Goal: Book appointment/travel/reservation

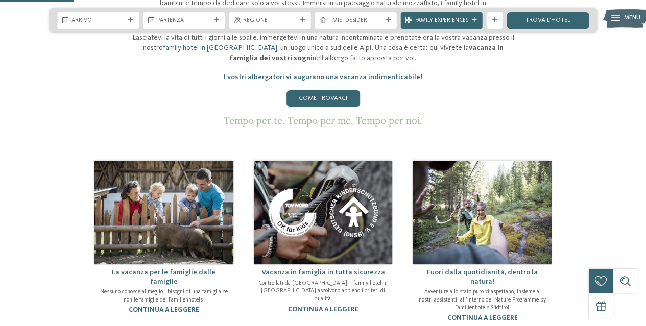
scroll to position [460, 0]
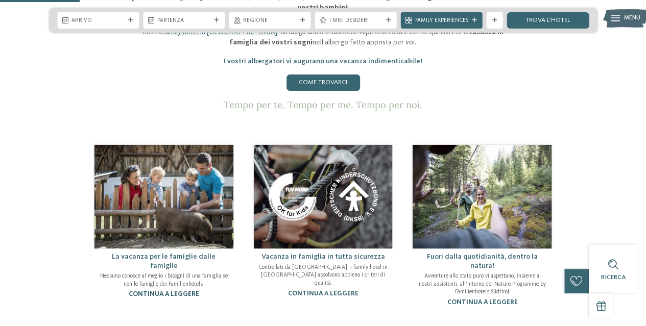
click at [188, 291] on link "continua a leggere" at bounding box center [164, 294] width 71 height 7
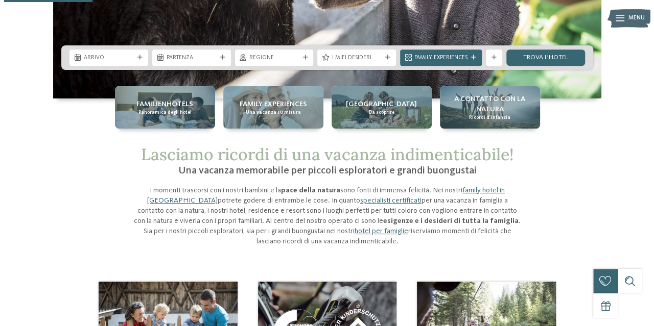
scroll to position [204, 0]
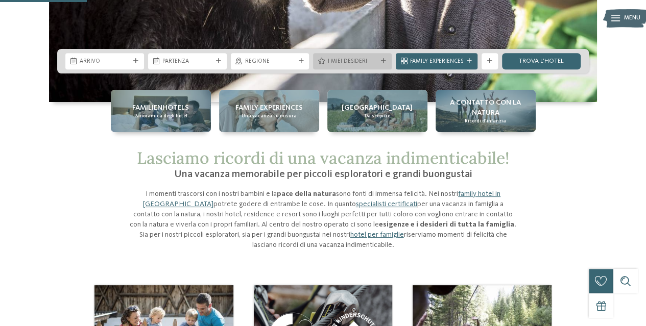
click at [354, 60] on span "I miei desideri" at bounding box center [352, 62] width 50 height 8
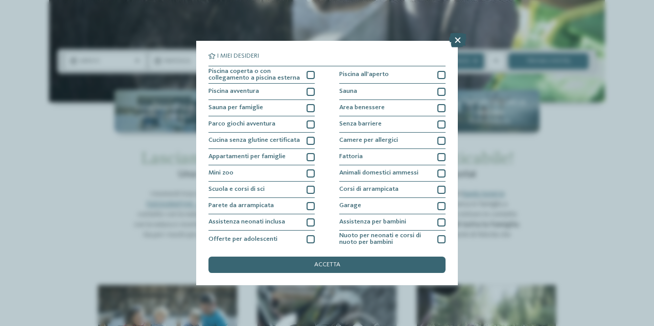
click at [456, 38] on icon at bounding box center [457, 40] width 17 height 14
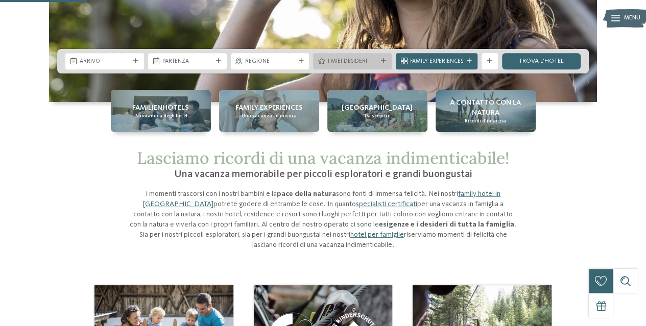
click at [347, 62] on span "I miei desideri" at bounding box center [352, 62] width 50 height 8
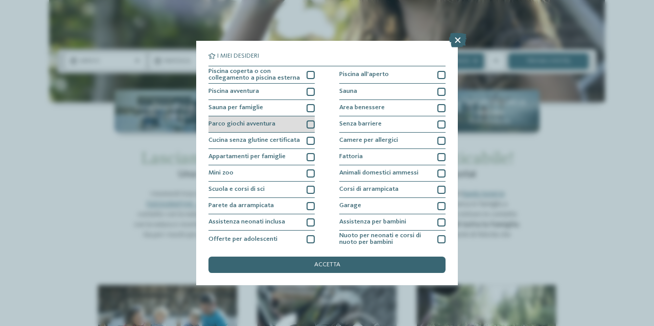
click at [311, 123] on div at bounding box center [311, 125] width 8 height 8
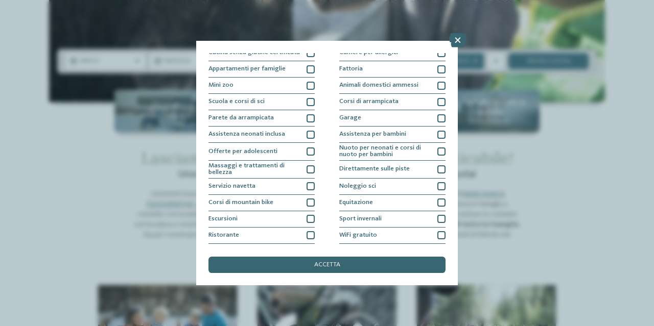
scroll to position [102, 0]
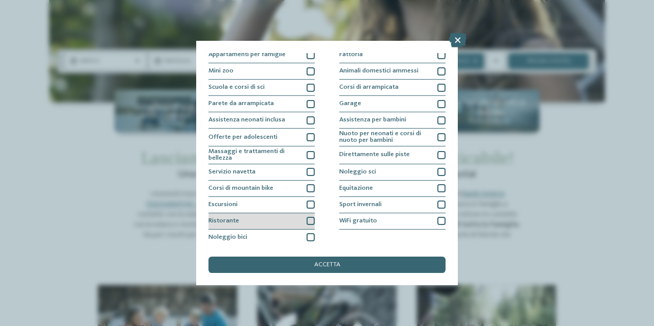
click at [311, 220] on div at bounding box center [311, 221] width 8 height 8
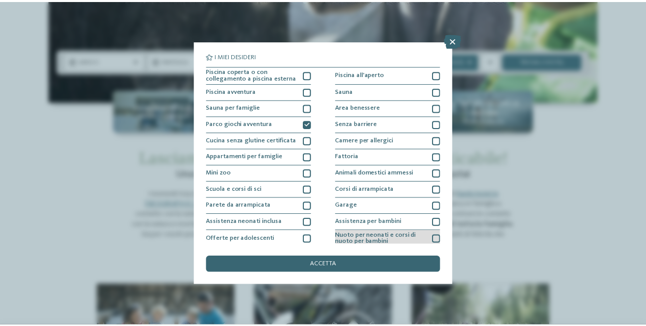
scroll to position [0, 0]
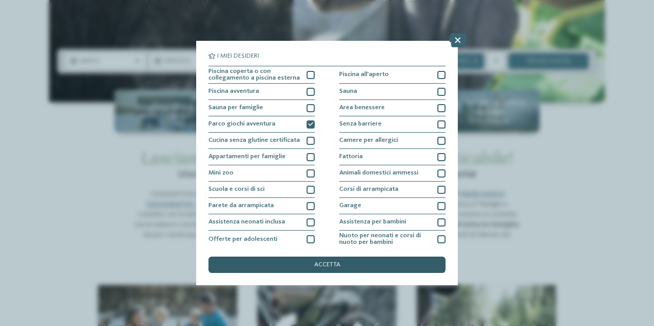
click at [313, 258] on div "accetta" at bounding box center [326, 265] width 237 height 16
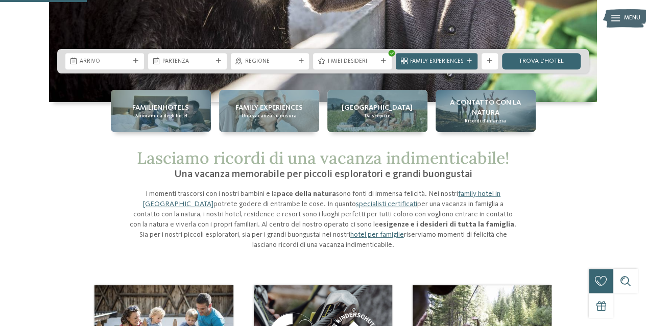
click at [422, 59] on span "Family Experiences" at bounding box center [436, 62] width 53 height 8
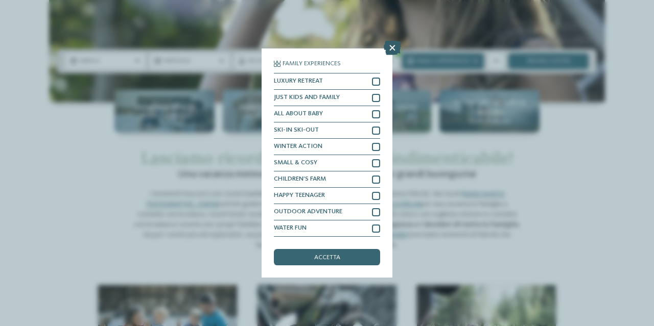
click at [394, 43] on icon at bounding box center [392, 48] width 17 height 14
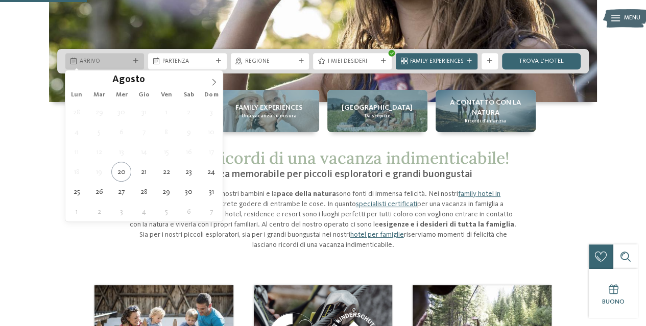
click at [124, 61] on span "Arrivo" at bounding box center [105, 62] width 50 height 8
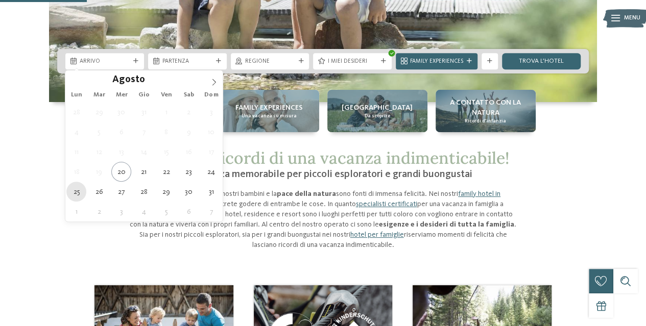
type div "[DATE]"
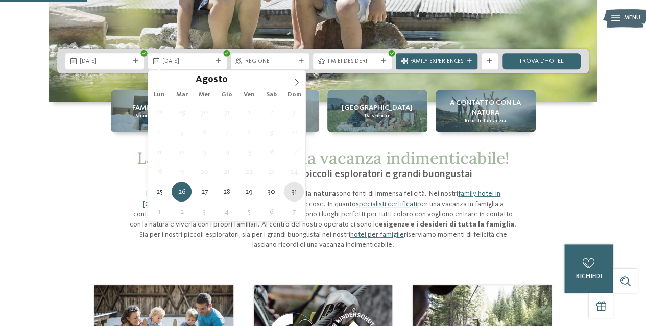
type div "[DATE]"
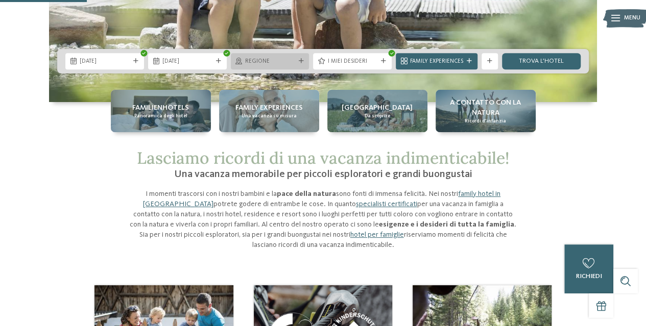
click at [276, 62] on span "Regione" at bounding box center [270, 62] width 50 height 8
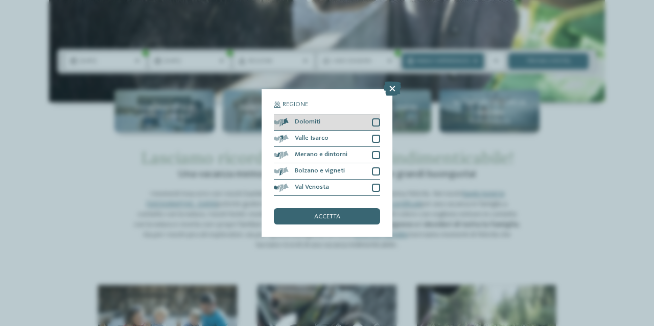
click at [374, 122] on div at bounding box center [376, 123] width 8 height 8
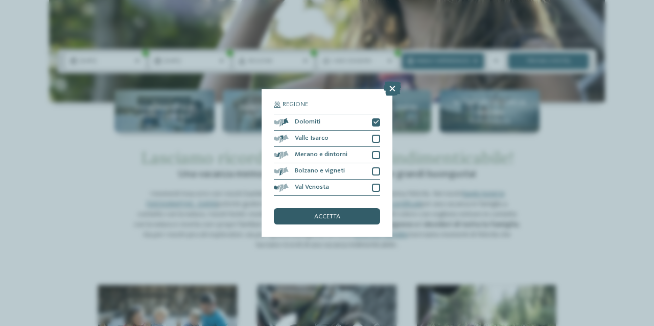
click at [338, 220] on span "accetta" at bounding box center [327, 217] width 26 height 7
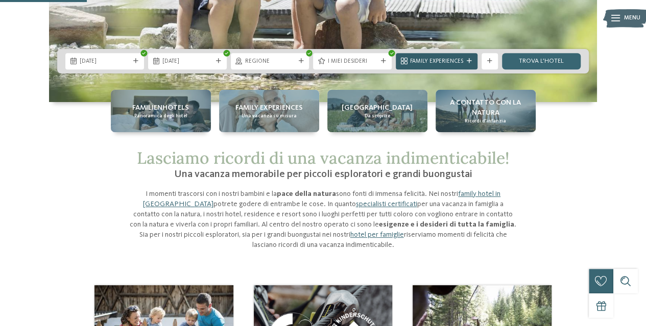
click at [448, 59] on span "Family Experiences" at bounding box center [436, 62] width 53 height 8
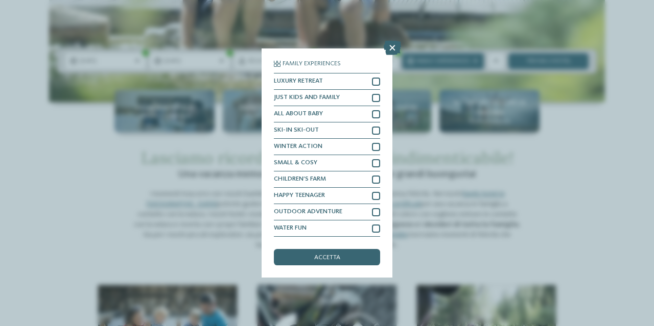
click at [354, 256] on div "accetta" at bounding box center [327, 257] width 106 height 16
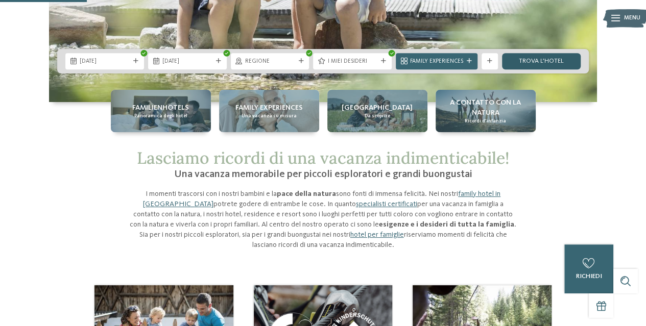
click at [535, 57] on link "trova l’hotel" at bounding box center [541, 61] width 79 height 16
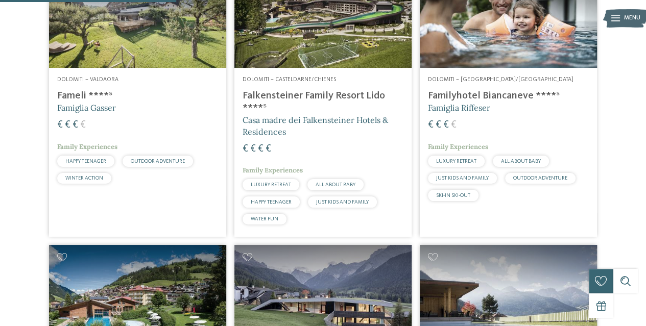
scroll to position [355, 0]
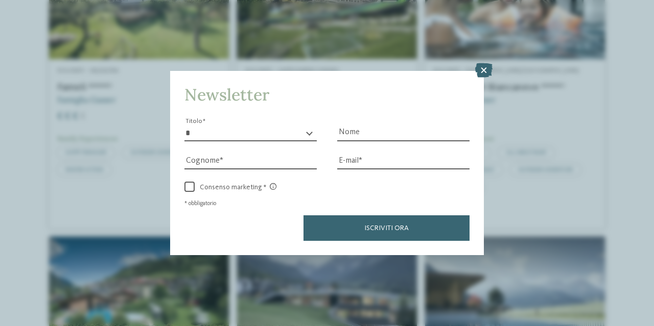
click at [485, 64] on icon at bounding box center [483, 70] width 17 height 14
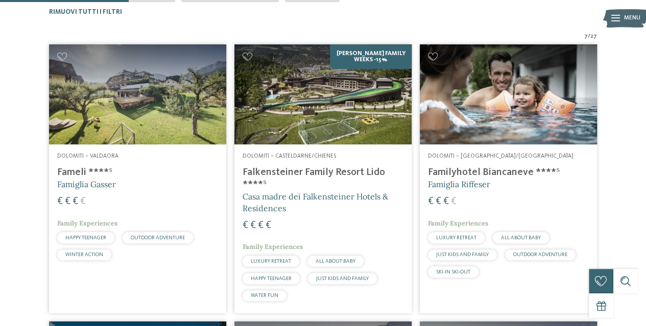
scroll to position [252, 0]
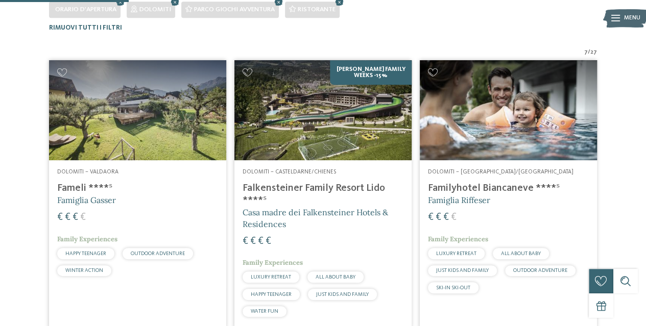
click at [331, 132] on img at bounding box center [323, 110] width 177 height 100
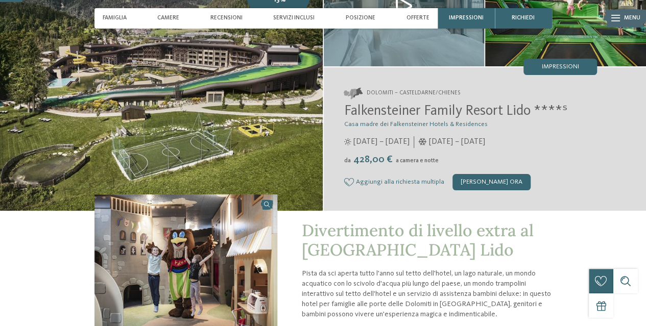
scroll to position [102, 0]
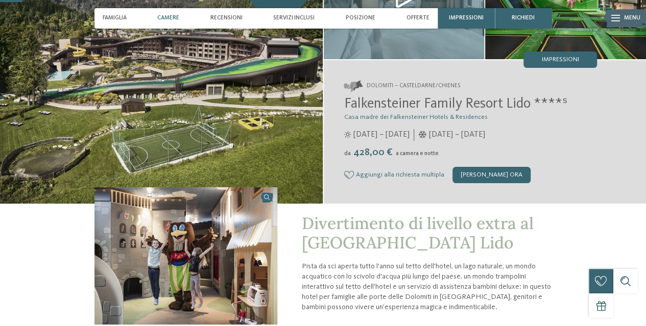
click at [172, 16] on span "Camere" at bounding box center [168, 18] width 22 height 7
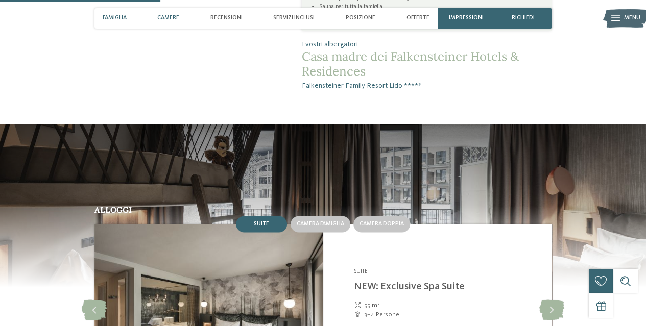
scroll to position [771, 0]
